Goal: Transaction & Acquisition: Purchase product/service

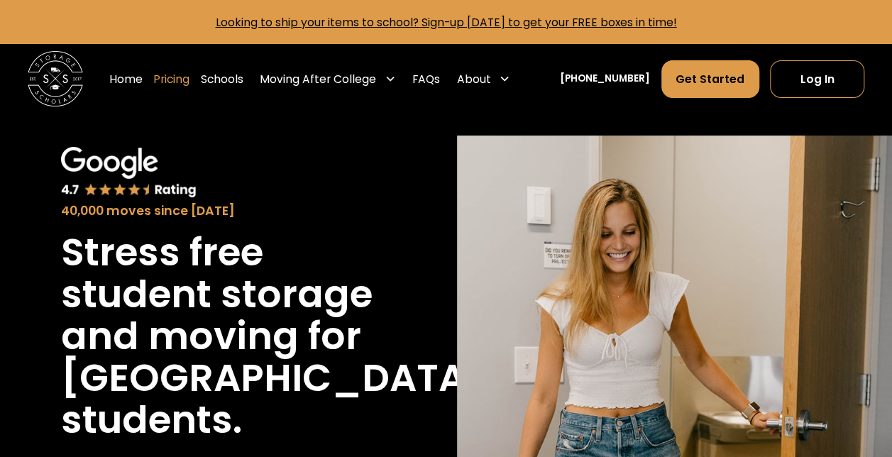
click at [184, 78] on link "Pricing" at bounding box center [171, 79] width 36 height 39
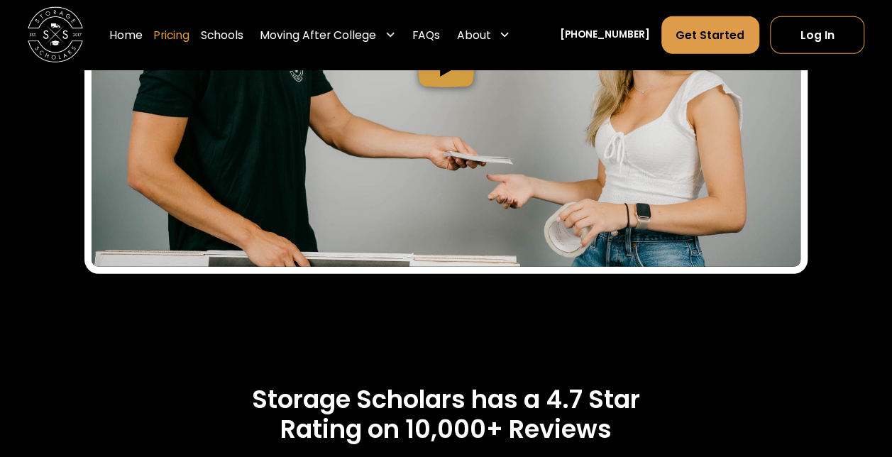
scroll to position [1929, 0]
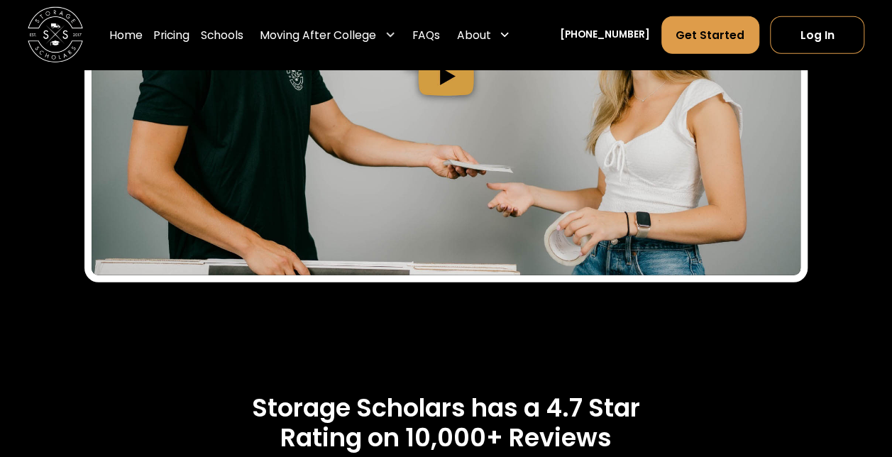
click at [319, 39] on div "Moving After College" at bounding box center [318, 34] width 116 height 16
click at [365, 33] on div "Moving After College" at bounding box center [318, 34] width 116 height 16
click at [237, 33] on link "Schools" at bounding box center [222, 34] width 43 height 39
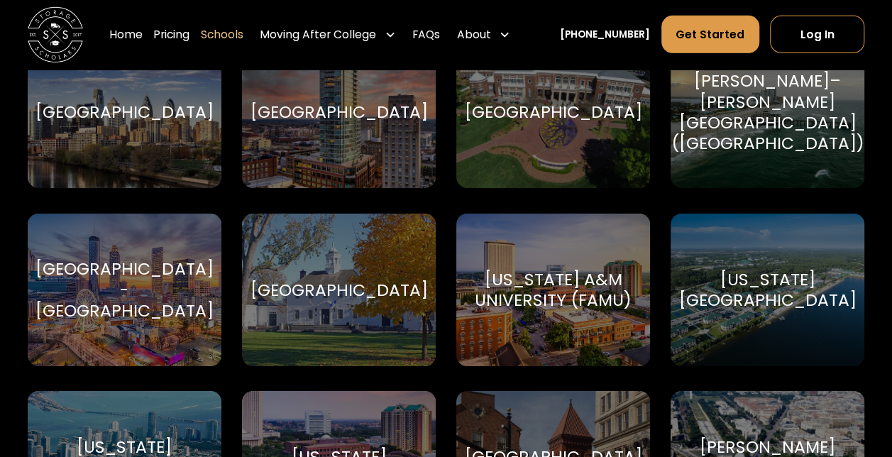
scroll to position [2267, 0]
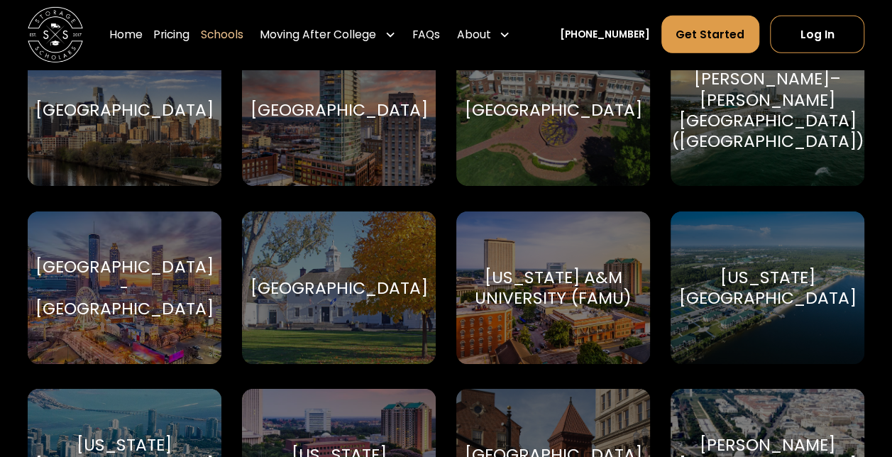
click at [356, 282] on div "[GEOGRAPHIC_DATA]" at bounding box center [338, 287] width 177 height 21
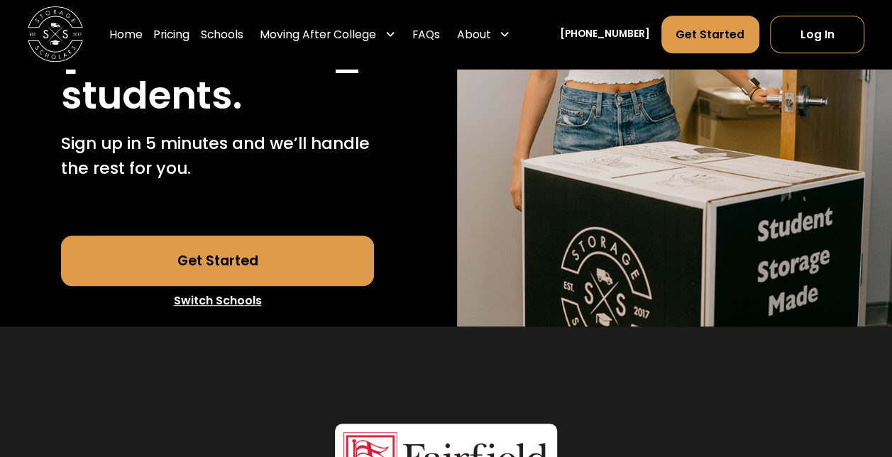
scroll to position [337, 0]
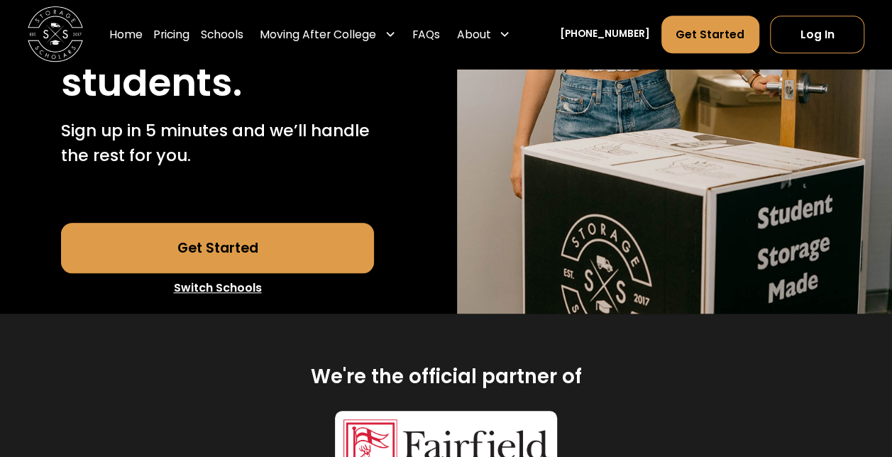
click at [278, 272] on link "Get Started" at bounding box center [217, 248] width 313 height 50
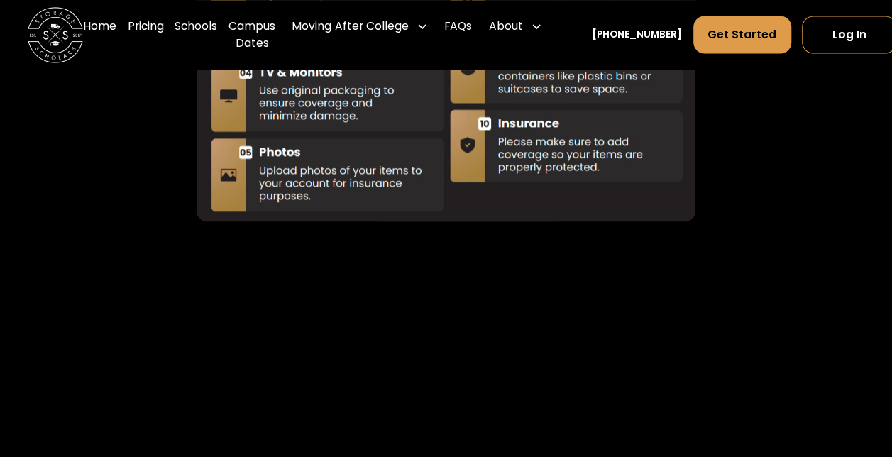
scroll to position [3898, 0]
